Goal: Transaction & Acquisition: Download file/media

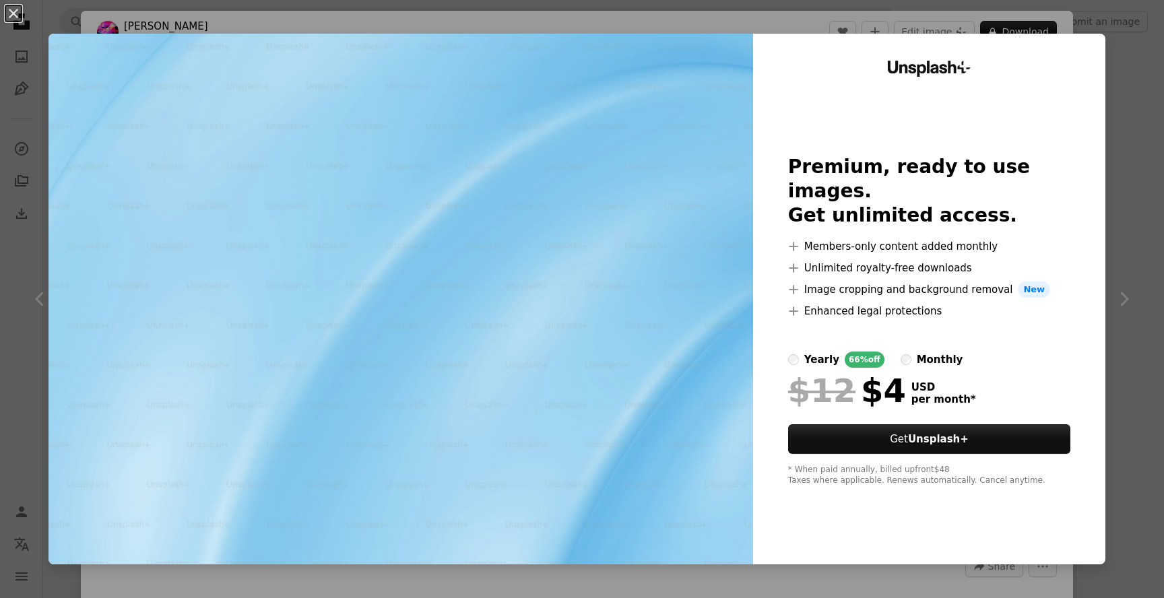
scroll to position [260, 0]
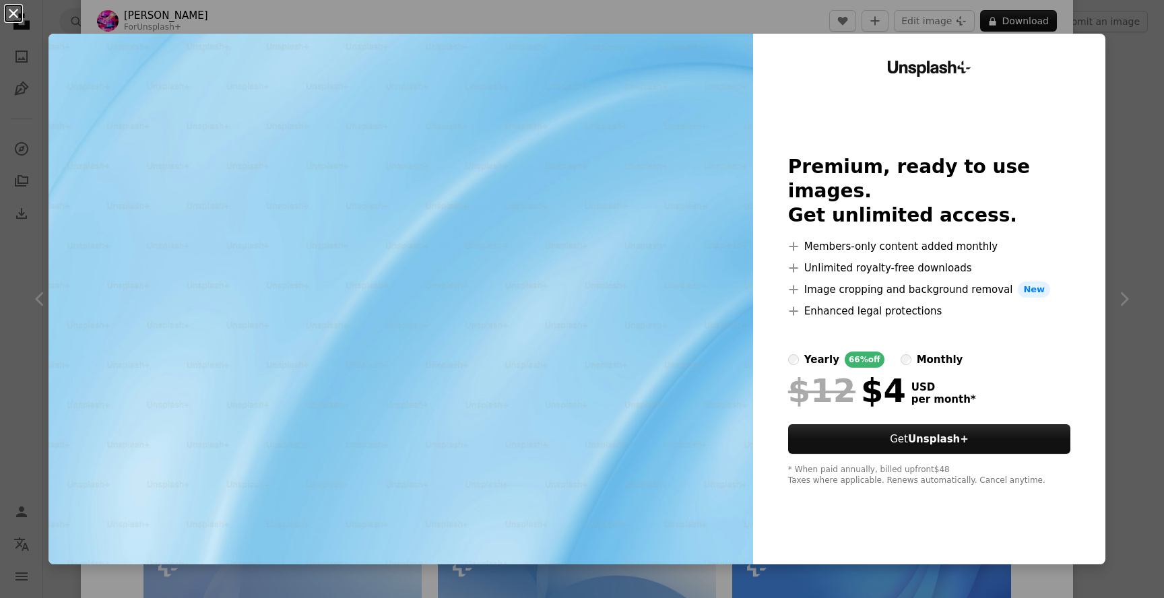
click at [15, 15] on button "An X shape" at bounding box center [13, 13] width 16 height 16
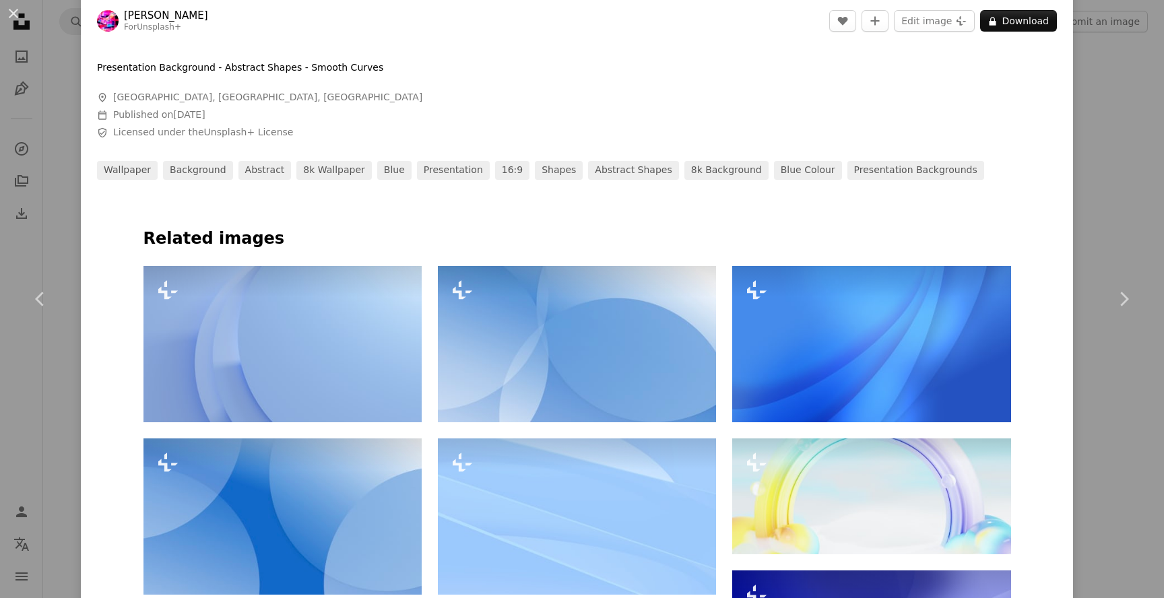
scroll to position [848, 0]
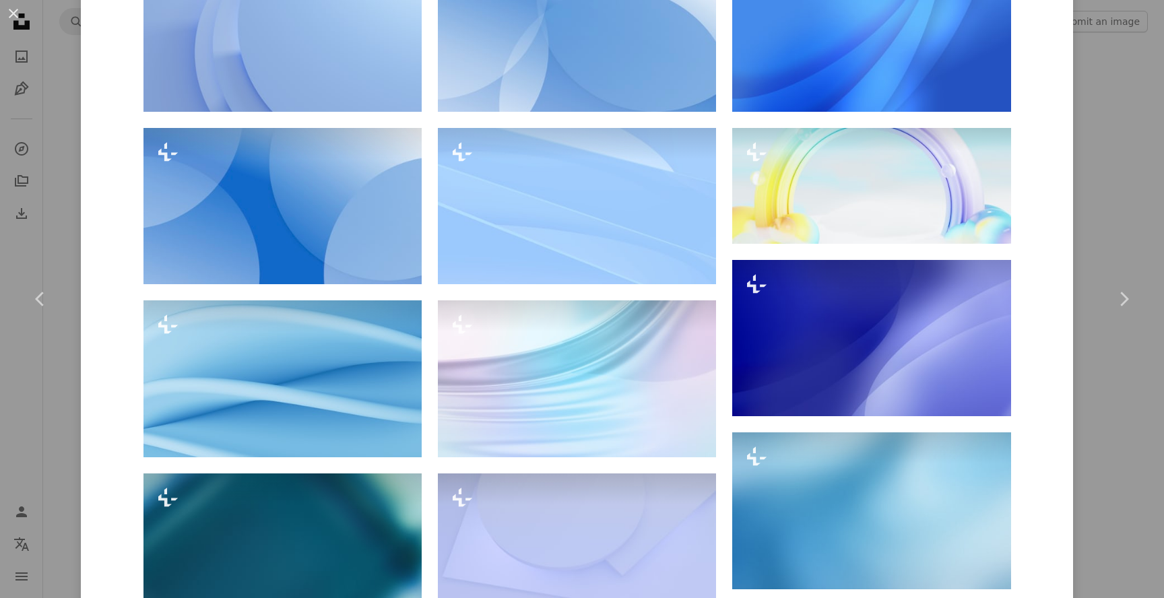
click at [1122, 203] on div "An X shape Chevron left Chevron right [PERSON_NAME] For Unsplash+ A heart A plu…" at bounding box center [582, 299] width 1164 height 598
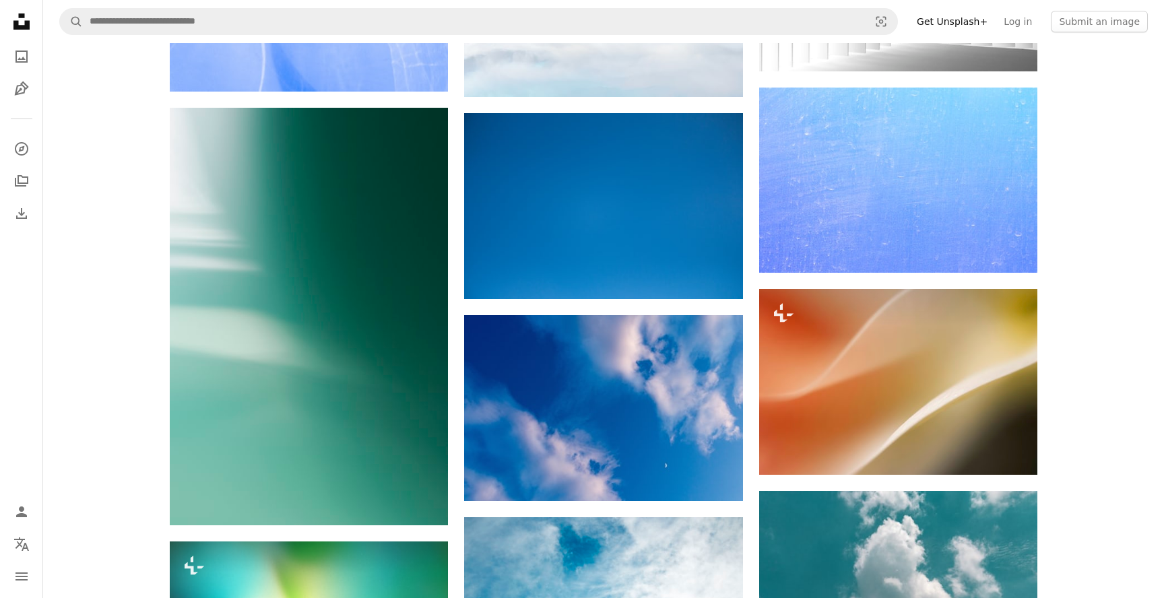
scroll to position [15285, 0]
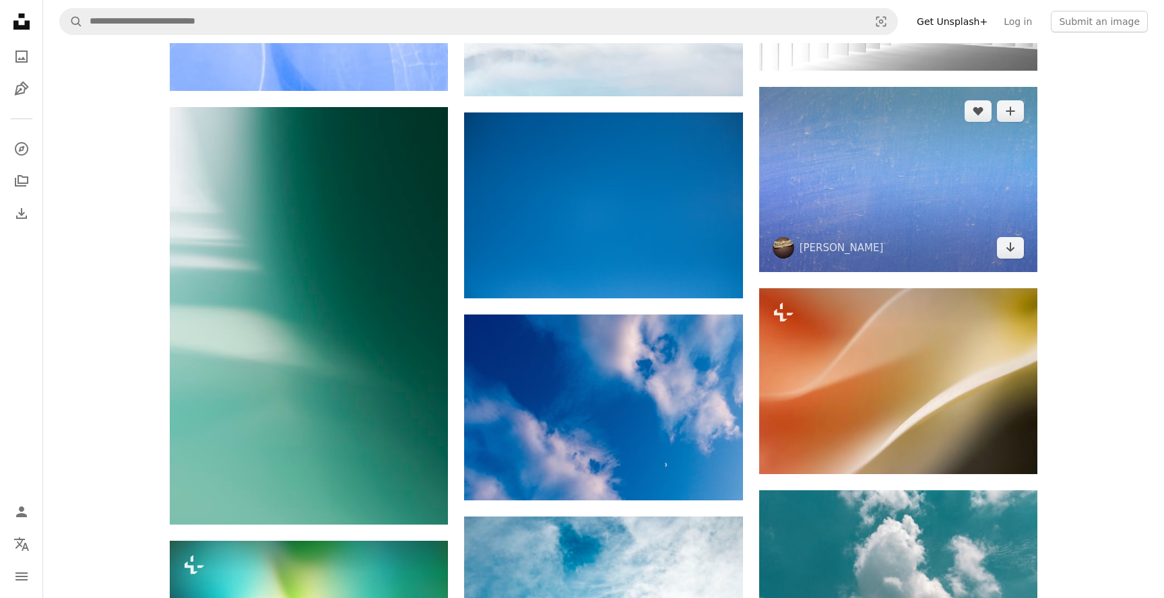
click at [924, 146] on img at bounding box center [898, 179] width 278 height 185
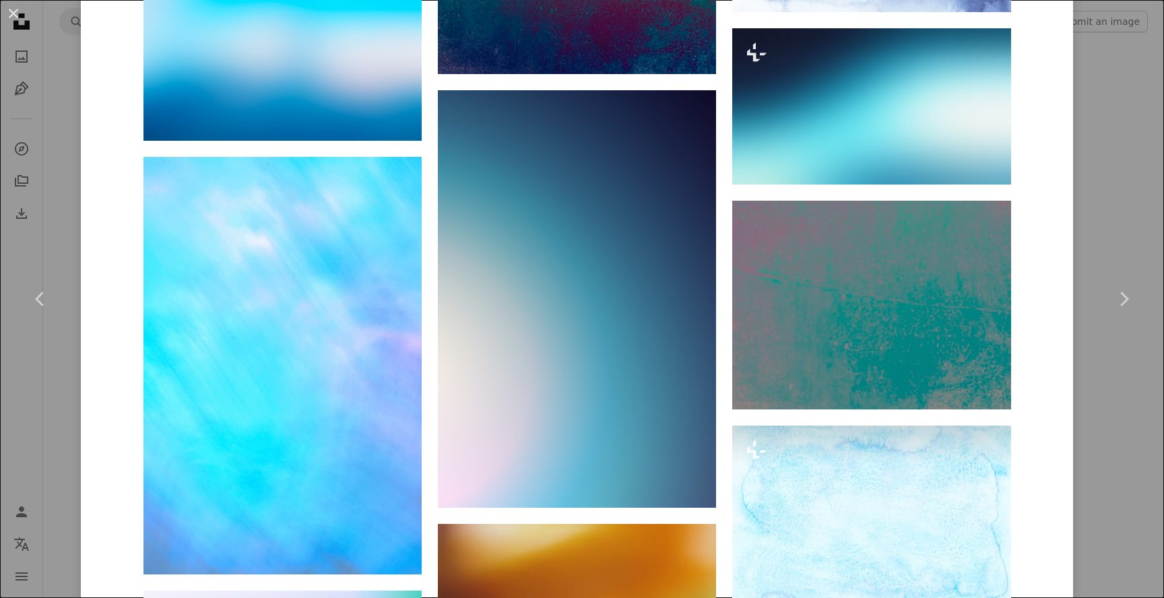
scroll to position [2444, 0]
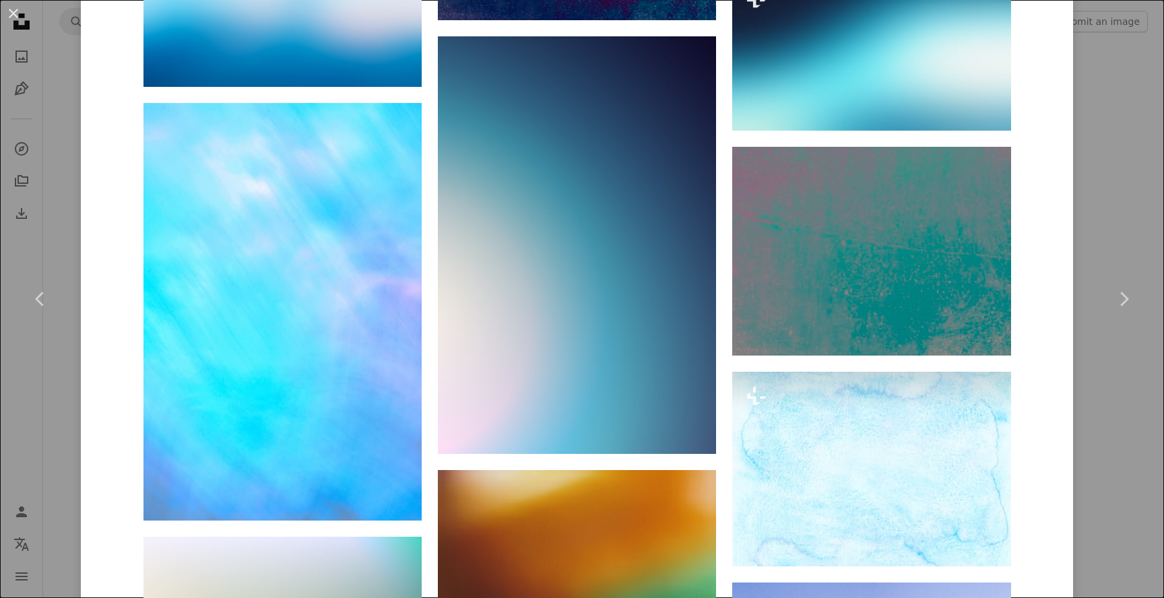
click at [1110, 189] on div "An X shape Chevron left Chevron right [PERSON_NAME] zp mohammadz1987 A heart A …" at bounding box center [582, 299] width 1164 height 598
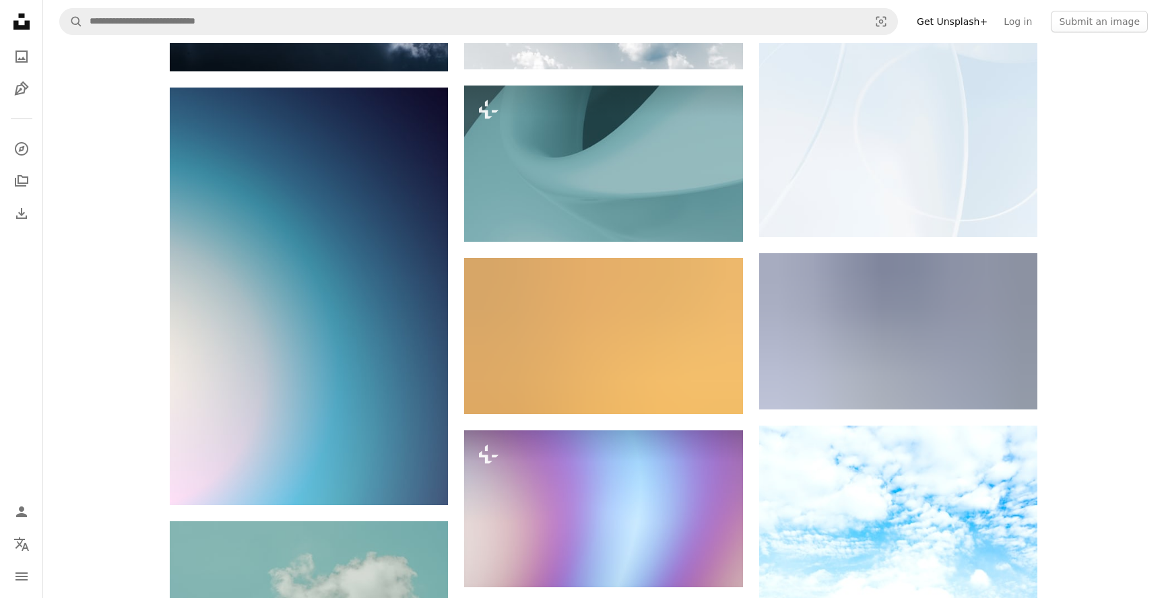
scroll to position [19780, 0]
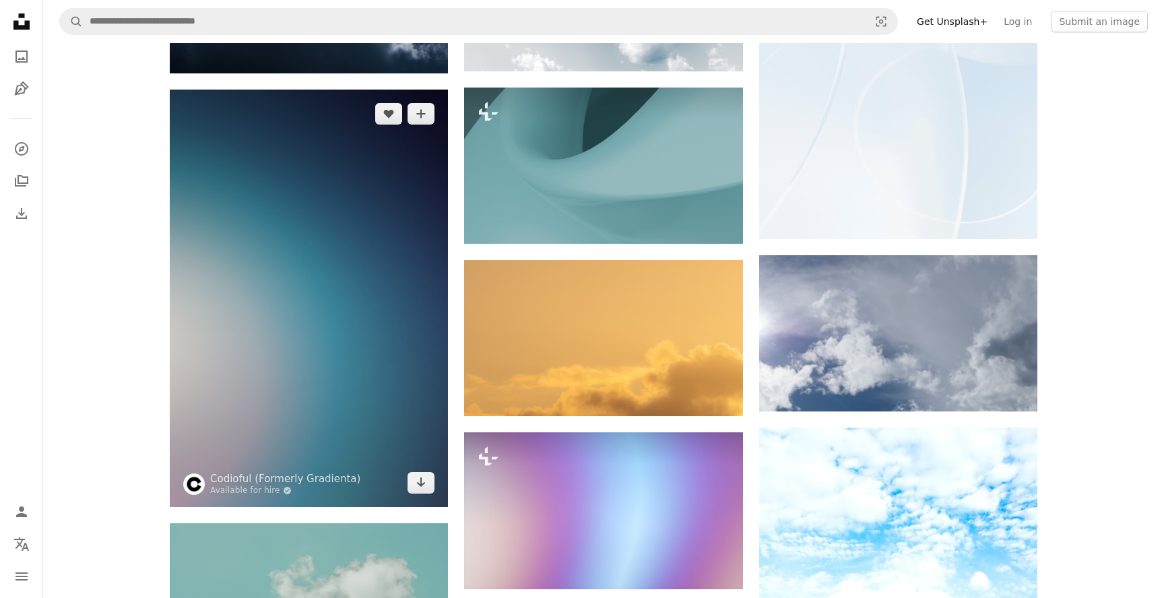
click at [381, 304] on img at bounding box center [309, 299] width 278 height 418
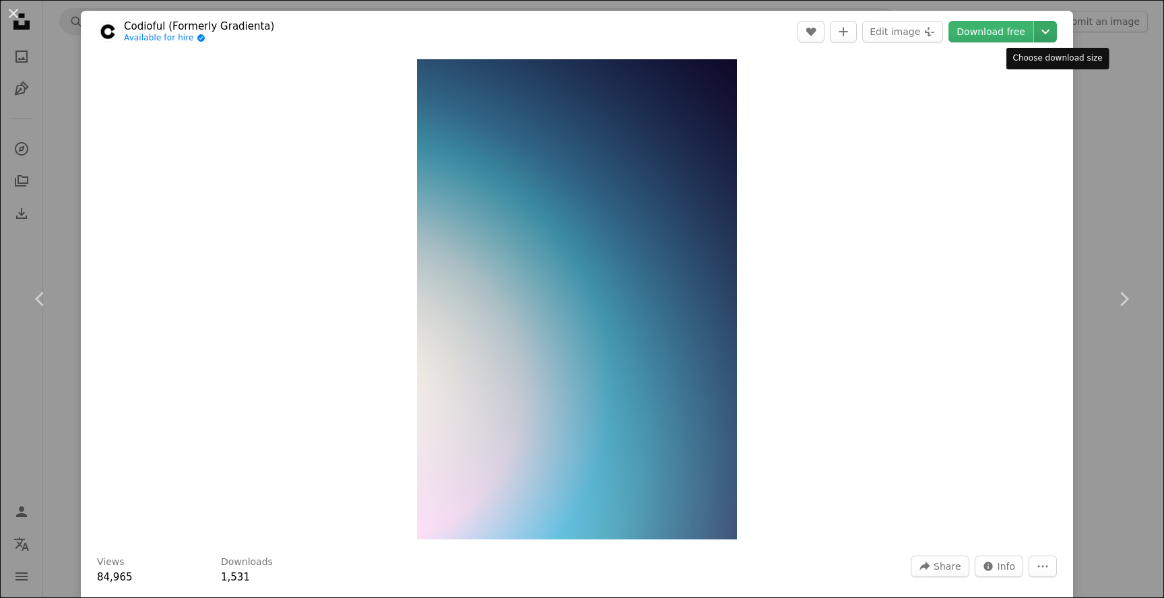
click at [1049, 31] on icon "Choose download size" at bounding box center [1045, 32] width 8 height 5
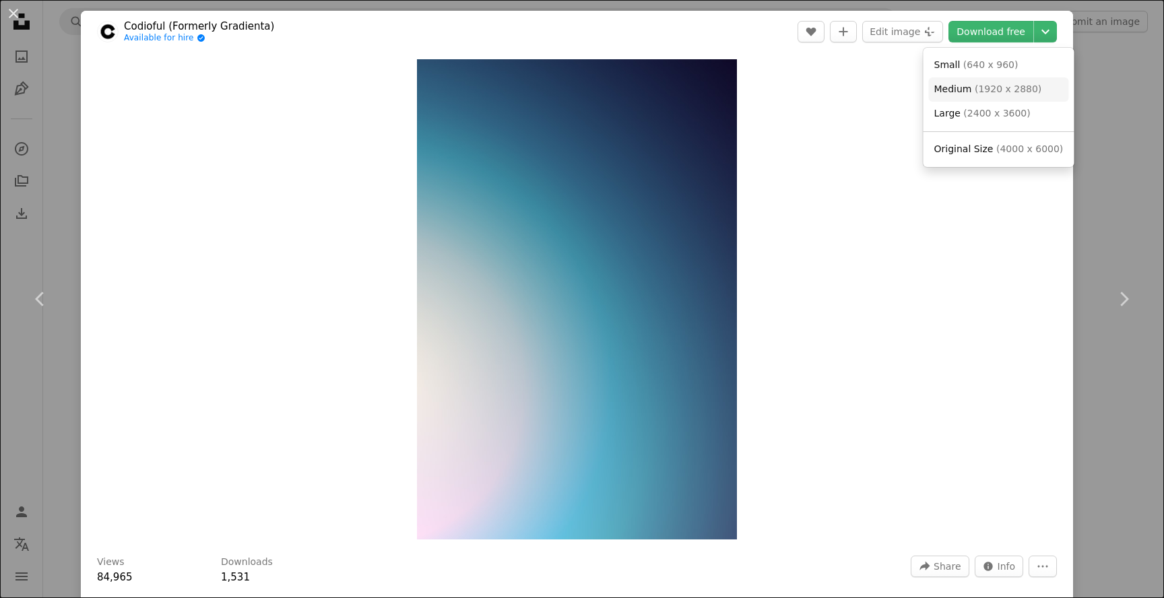
click at [1009, 89] on span "( 1920 x 2880 )" at bounding box center [1007, 89] width 67 height 11
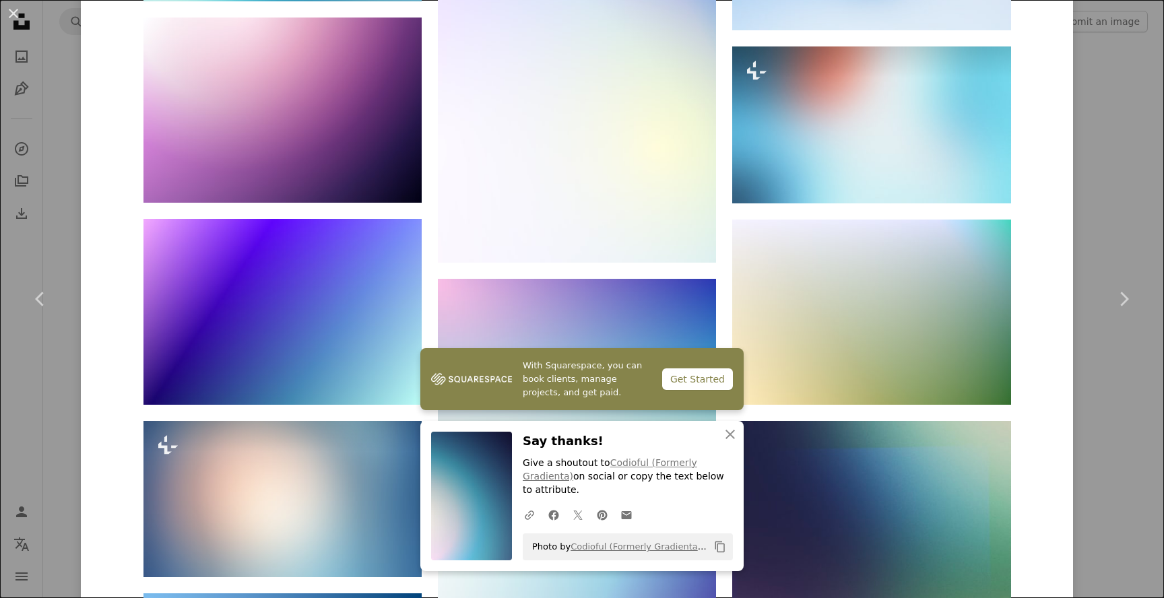
scroll to position [1578, 0]
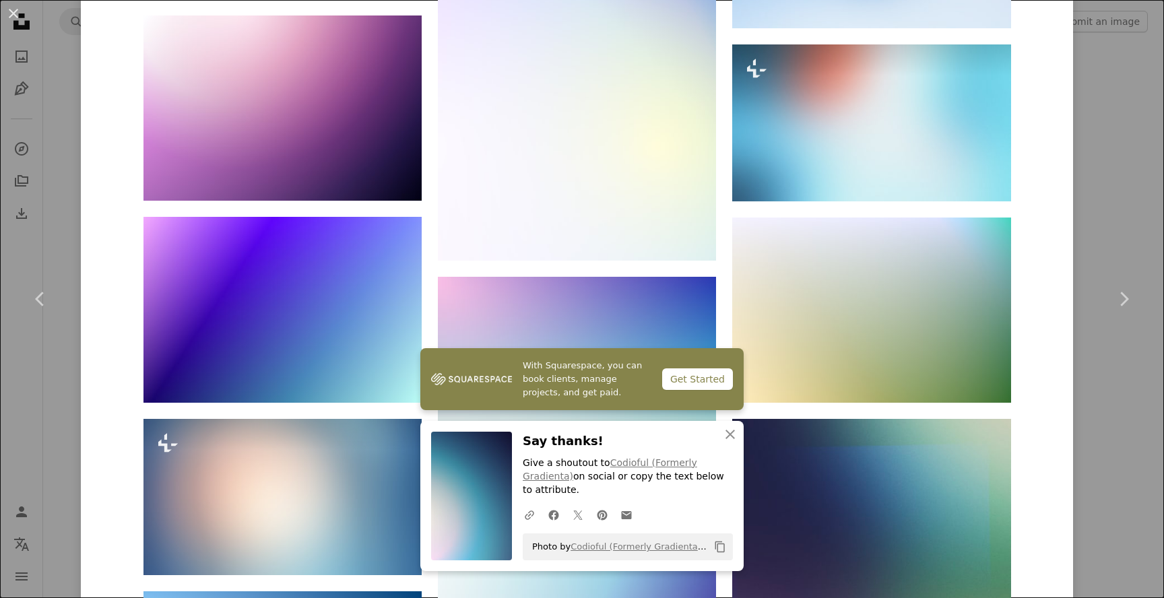
click at [1114, 151] on div "An X shape Chevron left Chevron right With Squarespace, you can book clients, m…" at bounding box center [582, 299] width 1164 height 598
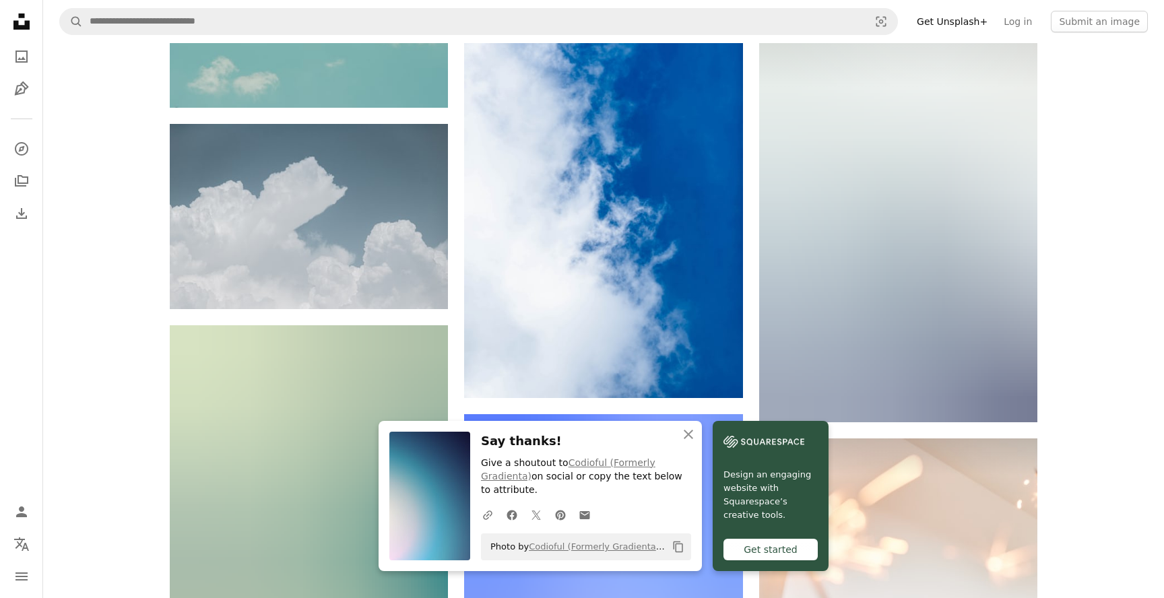
scroll to position [20415, 0]
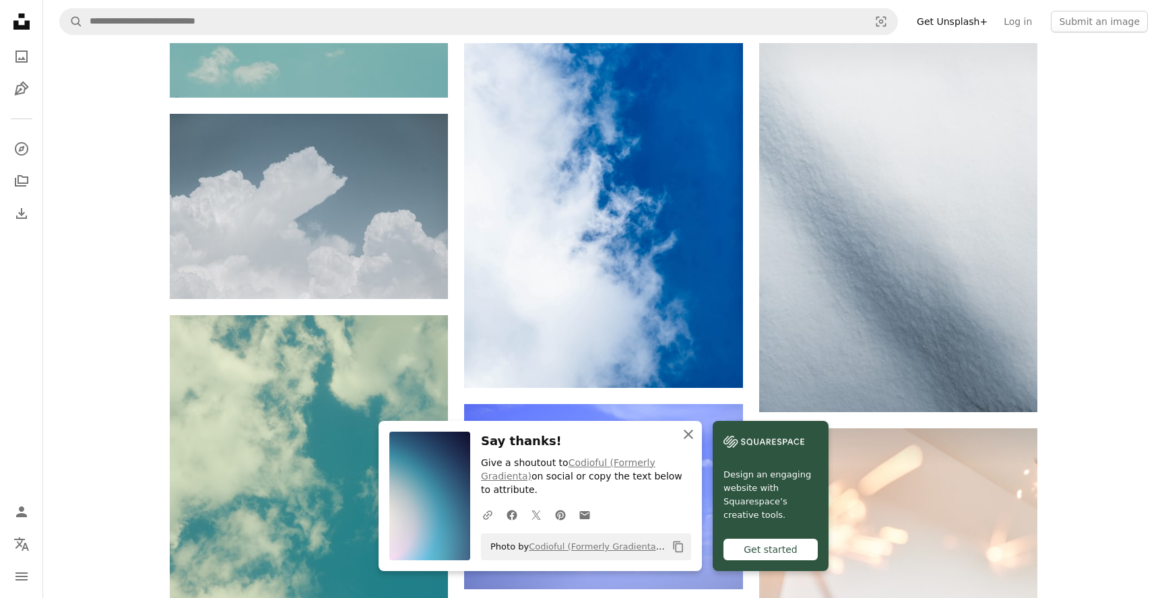
click at [686, 433] on icon "An X shape" at bounding box center [688, 434] width 16 height 16
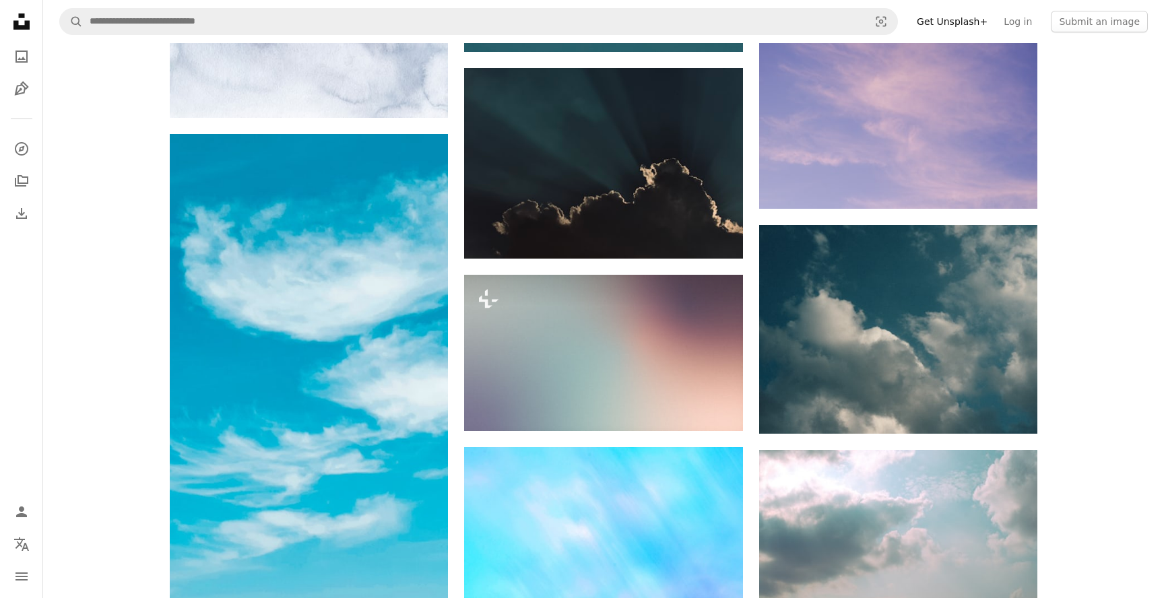
scroll to position [27476, 0]
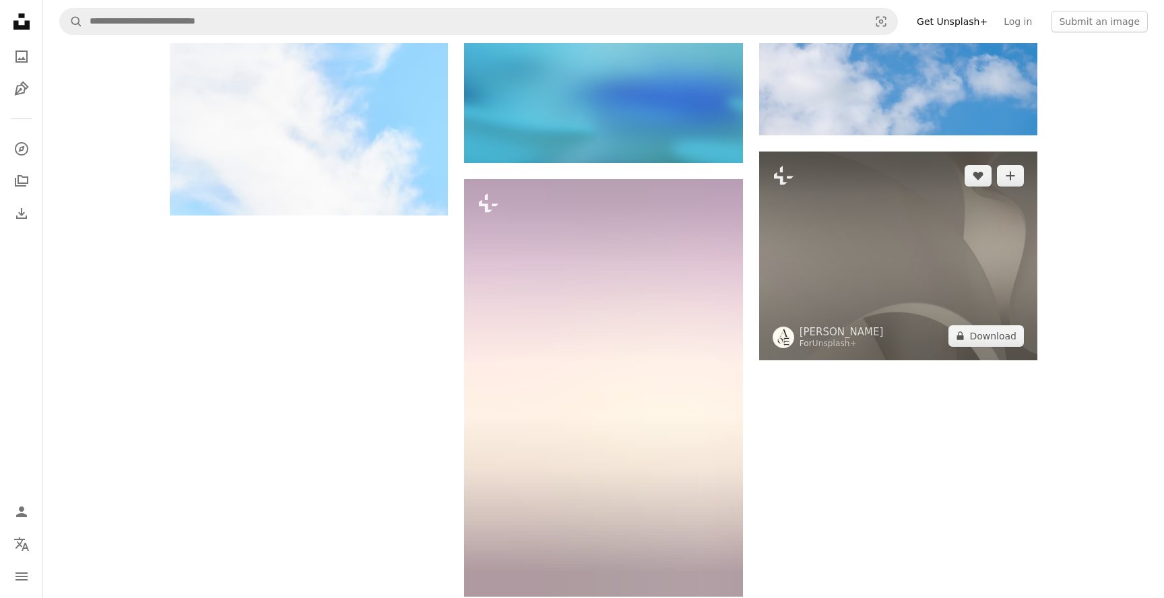
scroll to position [29605, 0]
